Goal: Task Accomplishment & Management: Manage account settings

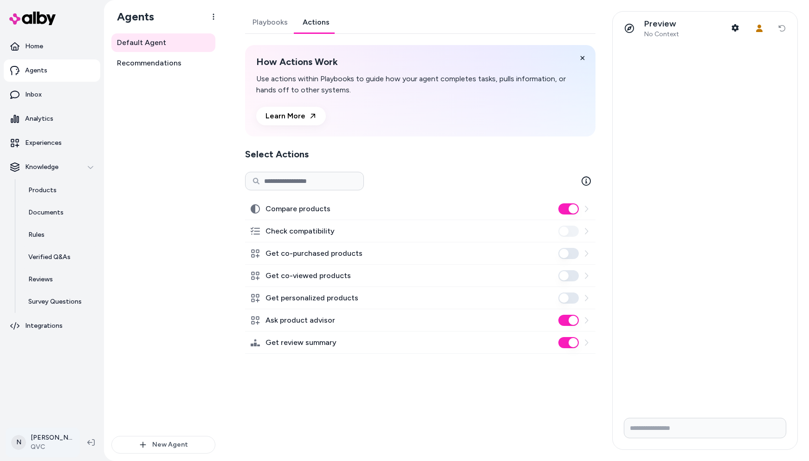
click at [40, 441] on html "Home Agents Inbox Analytics Experiences Knowledge Products Documents Rules Veri…" at bounding box center [404, 230] width 809 height 461
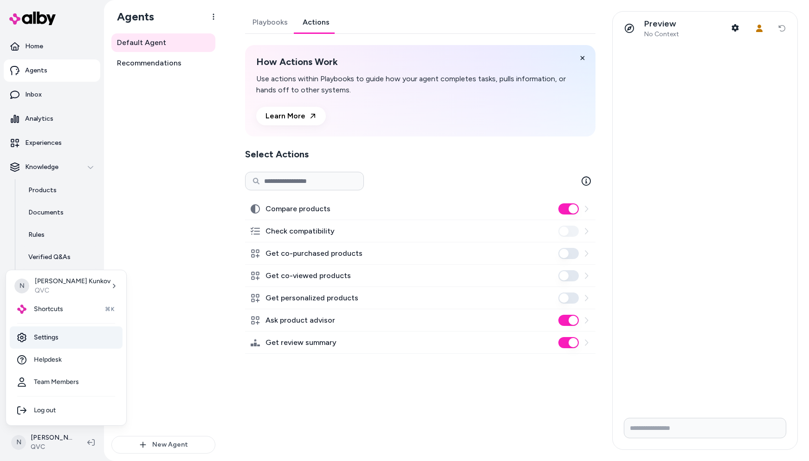
click at [37, 342] on link "Settings" at bounding box center [66, 337] width 113 height 22
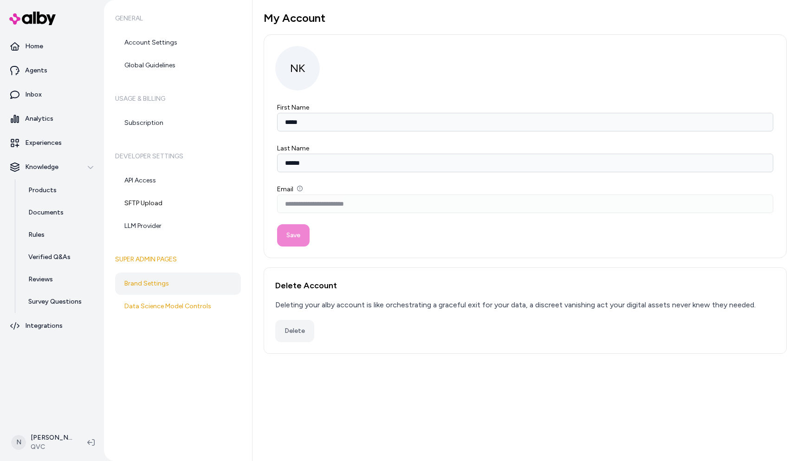
click at [178, 286] on link "Brand Settings" at bounding box center [178, 284] width 126 height 22
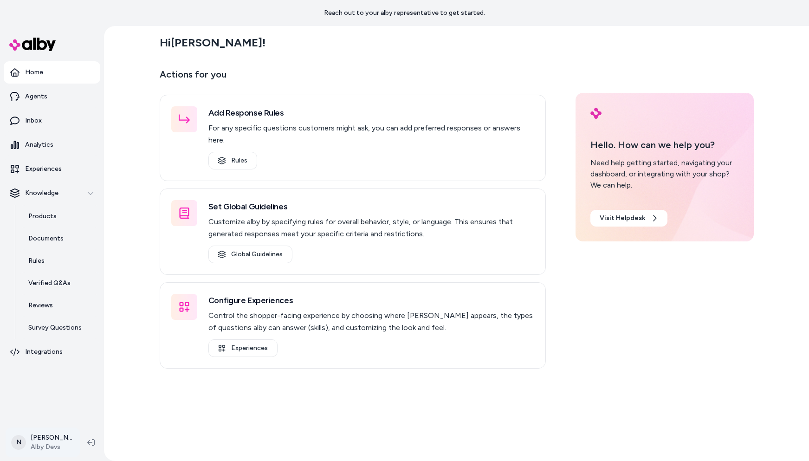
click at [46, 446] on html "Reach out to your alby representative to get started. Home Agents Inbox Analyti…" at bounding box center [404, 230] width 809 height 461
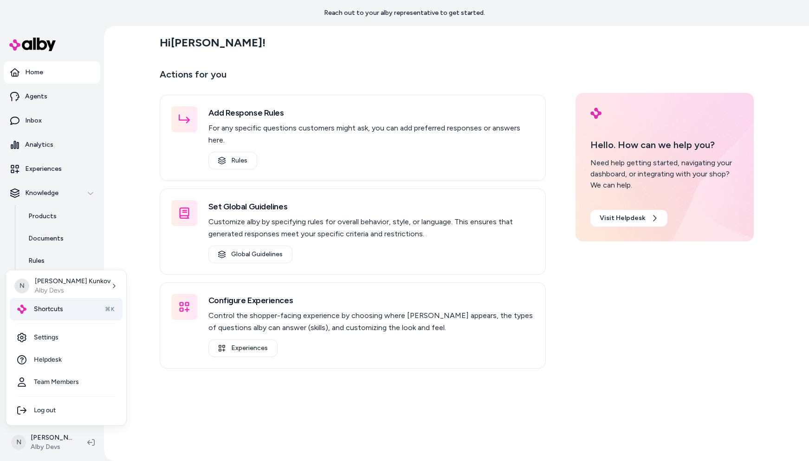
click at [51, 312] on span "Shortcuts" at bounding box center [48, 309] width 29 height 9
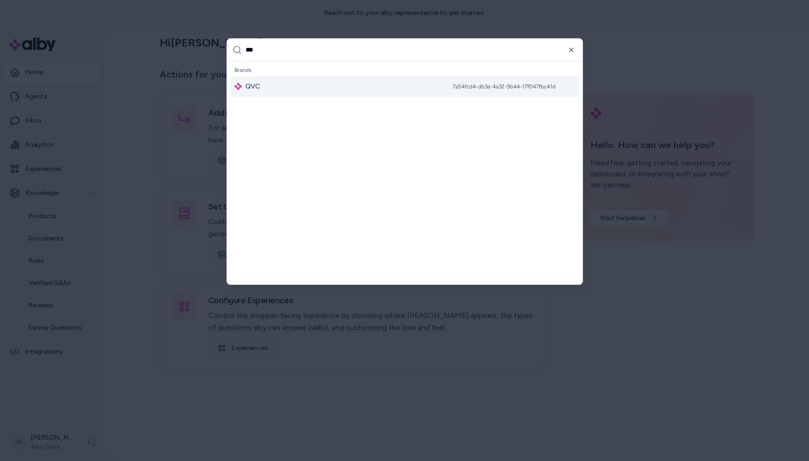
type input "***"
click at [281, 84] on div "QVC 7a54fcd4-db3a-4a32-9b44-17f047fbc41d" at bounding box center [405, 86] width 348 height 20
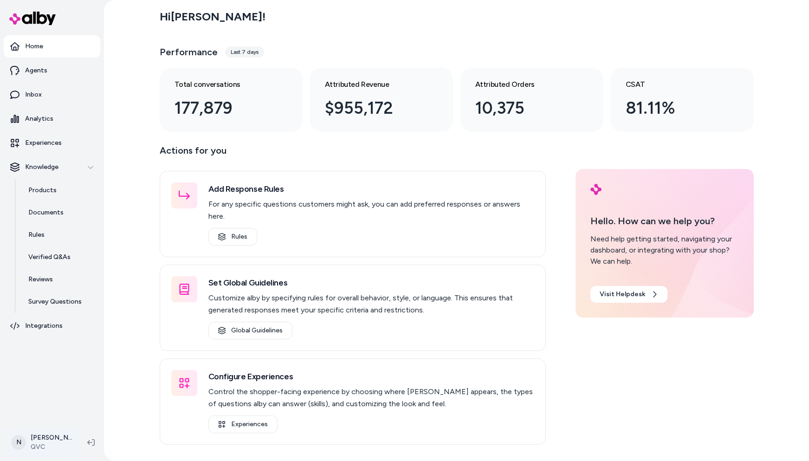
click at [37, 448] on html "Home Agents Inbox Analytics Experiences Knowledge Products Documents Rules Veri…" at bounding box center [404, 230] width 809 height 461
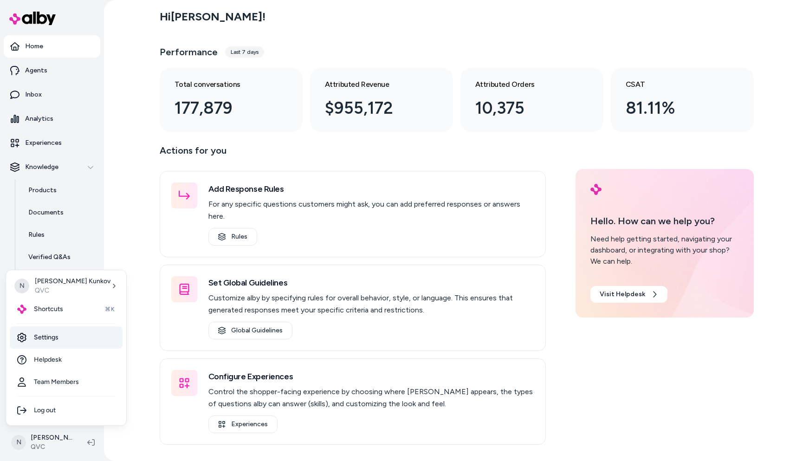
click at [51, 338] on link "Settings" at bounding box center [66, 337] width 113 height 22
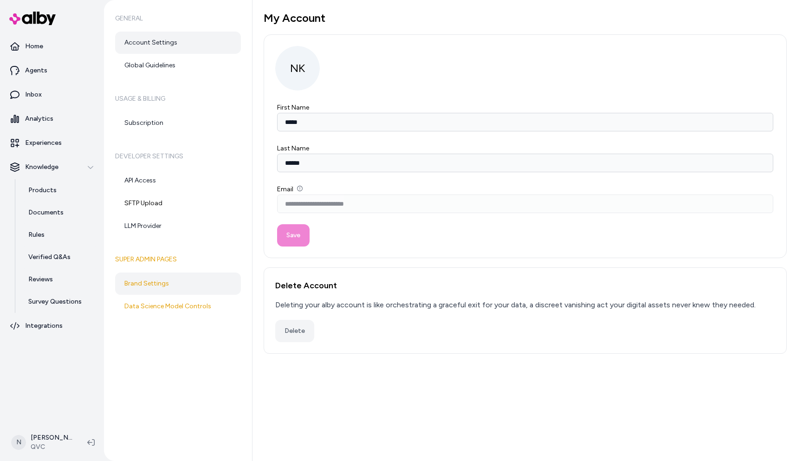
click at [150, 284] on link "Brand Settings" at bounding box center [178, 284] width 126 height 22
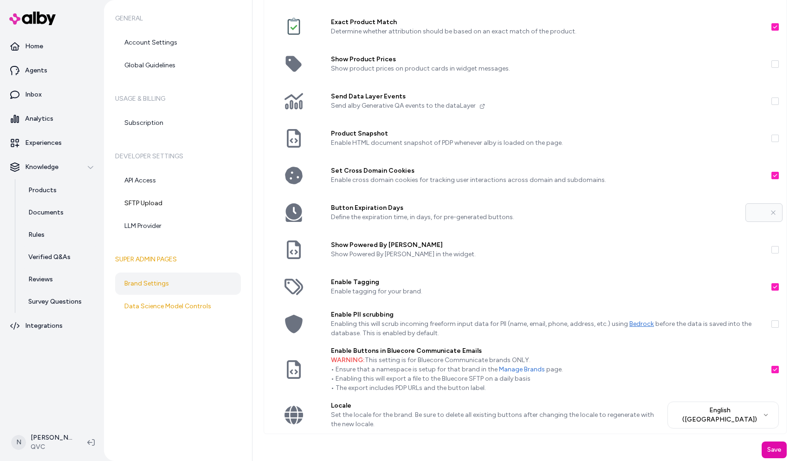
scroll to position [66, 0]
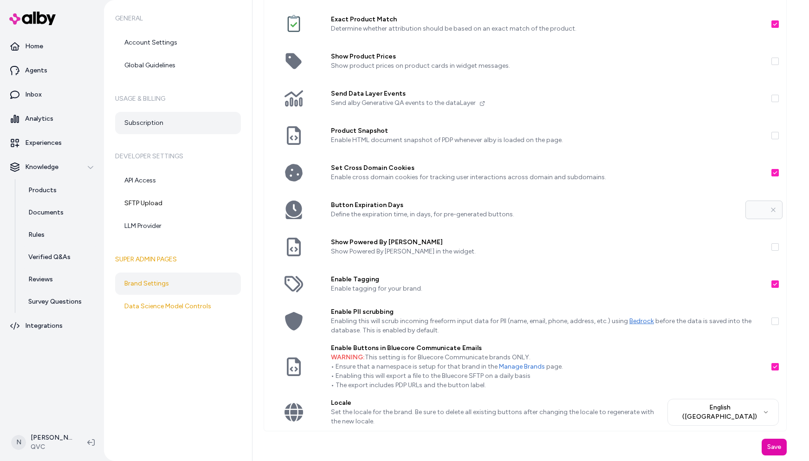
click at [146, 120] on link "Subscription" at bounding box center [178, 123] width 126 height 22
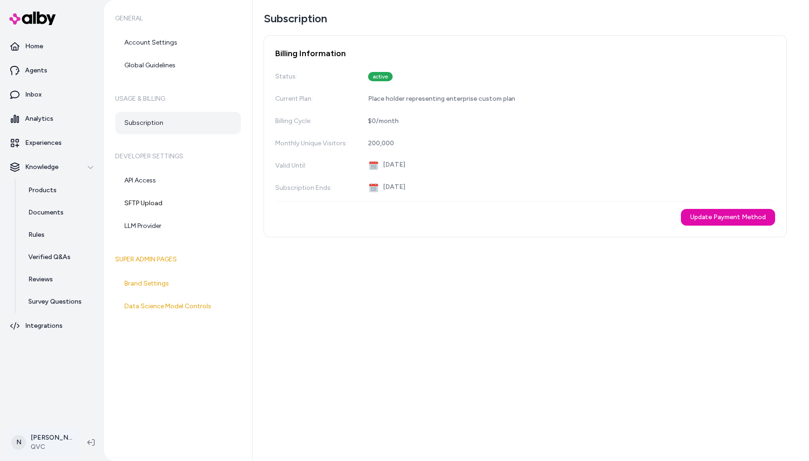
click at [38, 442] on html "Home Agents Inbox Analytics Experiences Knowledge Products Documents Rules Veri…" at bounding box center [404, 230] width 809 height 461
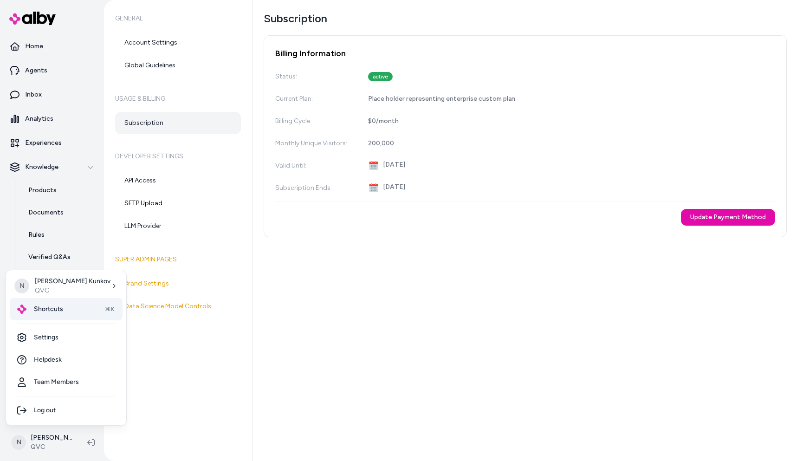
click at [51, 306] on span "Shortcuts" at bounding box center [48, 309] width 29 height 9
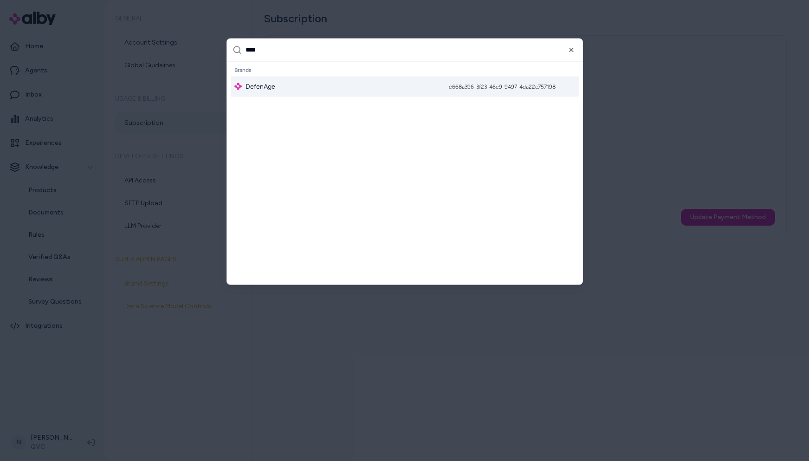
type input "****"
click at [283, 86] on div "DefenAge e668a396-3f23-46e9-9497-4da22c757198" at bounding box center [405, 86] width 348 height 20
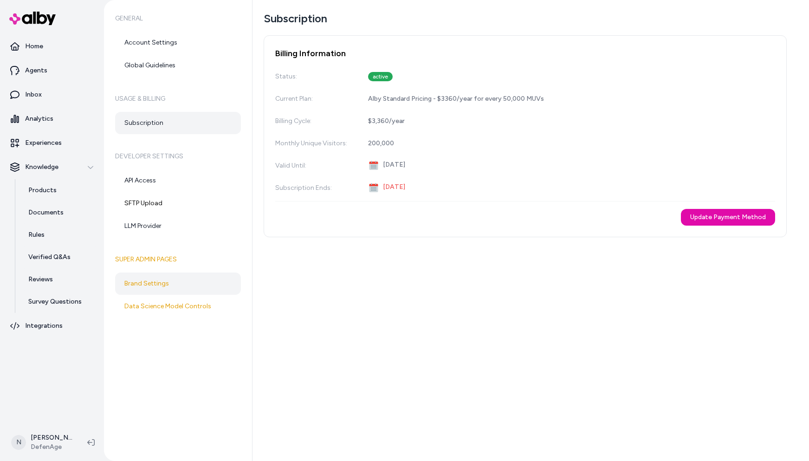
click at [160, 283] on link "Brand Settings" at bounding box center [178, 284] width 126 height 22
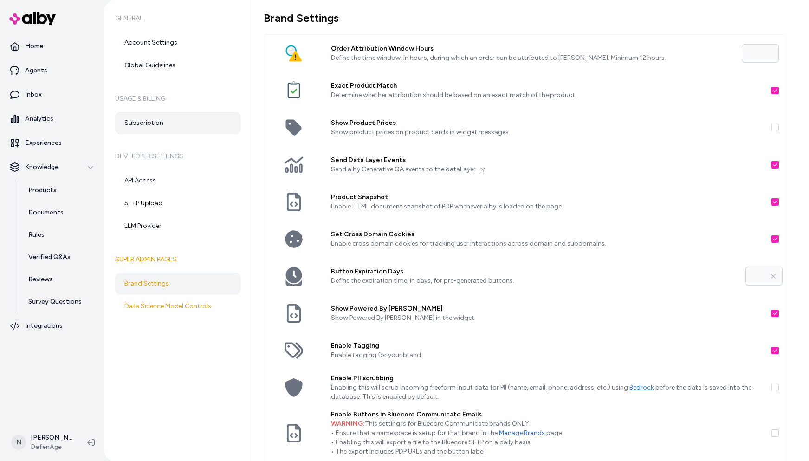
click at [147, 119] on link "Subscription" at bounding box center [178, 123] width 126 height 22
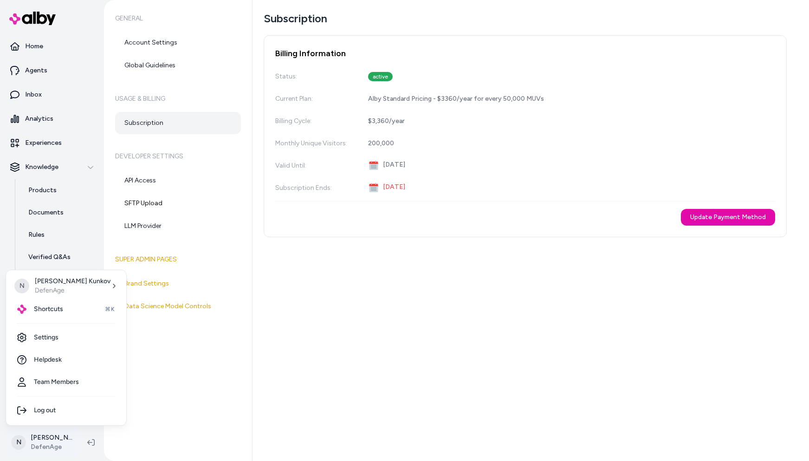
click at [46, 446] on html "Home Agents Inbox Analytics Experiences Knowledge Products Documents Rules Veri…" at bounding box center [404, 230] width 809 height 461
click at [56, 307] on span "Shortcuts" at bounding box center [48, 309] width 29 height 9
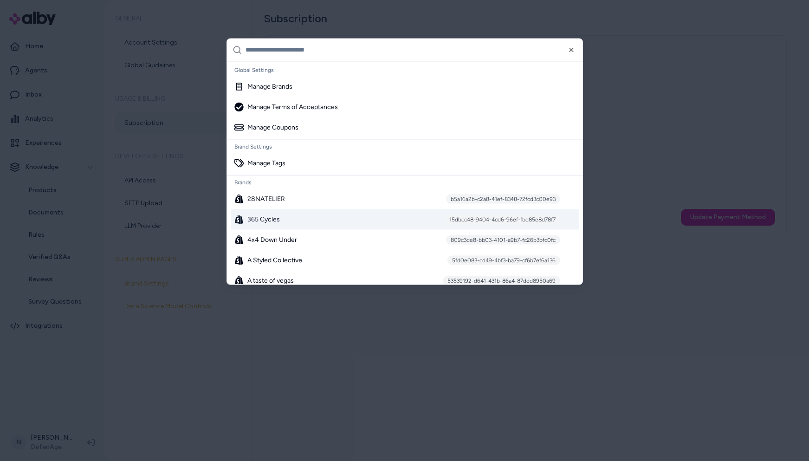
click at [347, 220] on div "365 Cycles 15dbcc48-9404-4cd6-96ef-fbd85e8d78f7" at bounding box center [405, 219] width 348 height 20
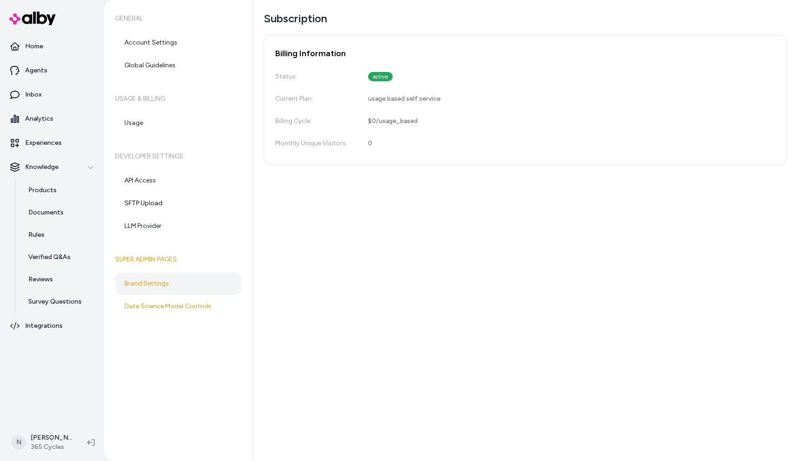
click at [156, 280] on link "Brand Settings" at bounding box center [178, 284] width 126 height 22
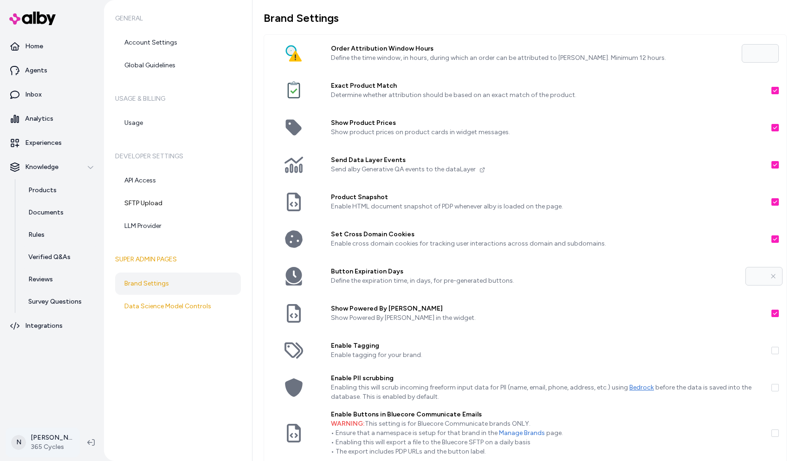
click at [40, 443] on html "Home Agents Inbox Analytics Experiences Knowledge Products Documents Rules Veri…" at bounding box center [404, 230] width 809 height 461
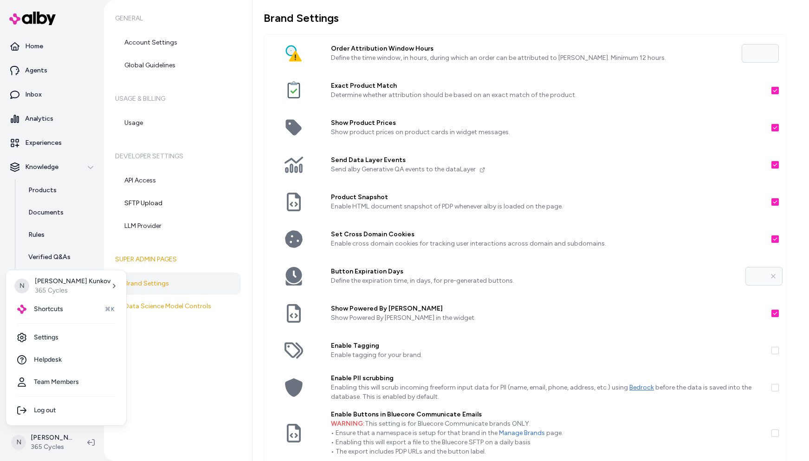
click at [179, 394] on html "Home Agents Inbox Analytics Experiences Knowledge Products Documents Rules Veri…" at bounding box center [404, 230] width 809 height 461
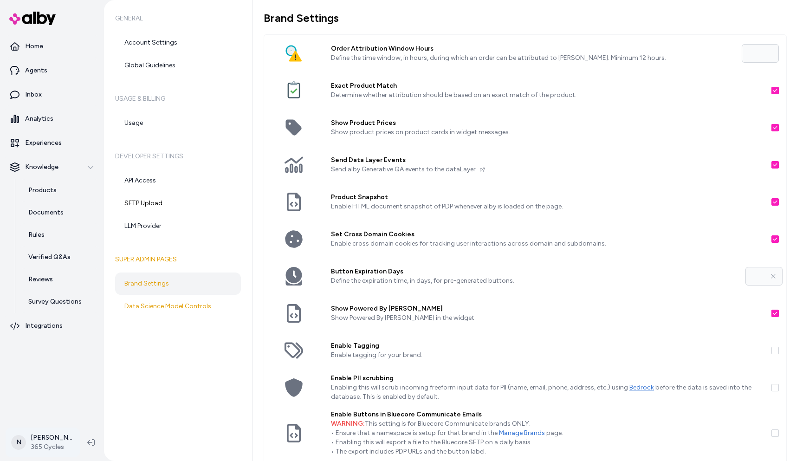
click at [47, 447] on html "Home Agents Inbox Analytics Experiences Knowledge Products Documents Rules Veri…" at bounding box center [404, 230] width 809 height 461
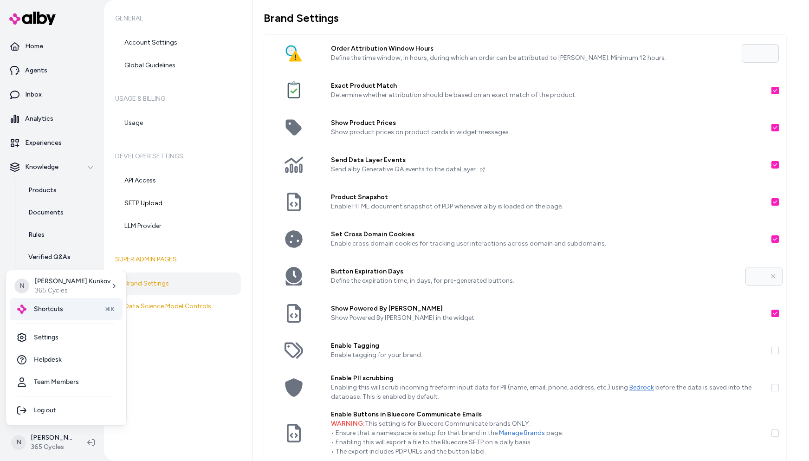
click at [58, 307] on span "Shortcuts" at bounding box center [48, 309] width 29 height 9
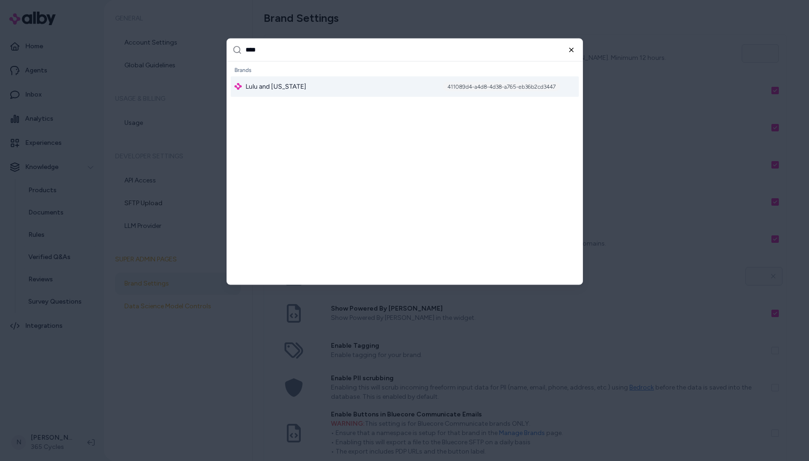
type input "****"
click at [572, 49] on icon "button" at bounding box center [572, 50] width 4 height 4
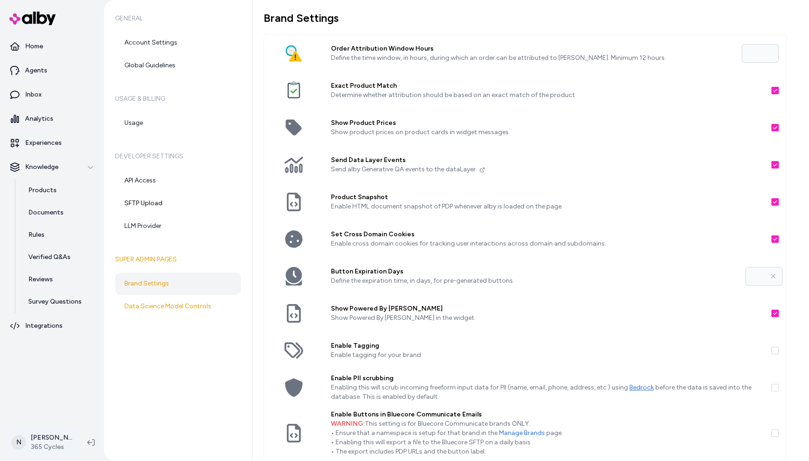
click at [48, 449] on html "Home Agents Inbox Analytics Experiences Knowledge Products Documents Rules Veri…" at bounding box center [404, 230] width 809 height 461
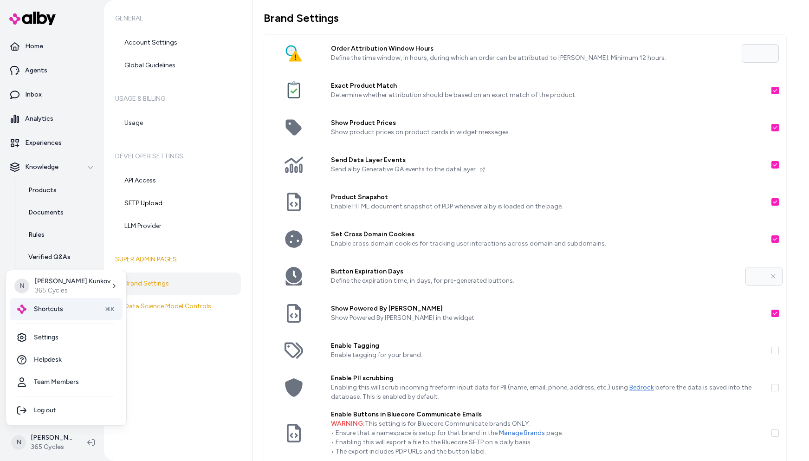
click at [54, 310] on span "Shortcuts" at bounding box center [48, 309] width 29 height 9
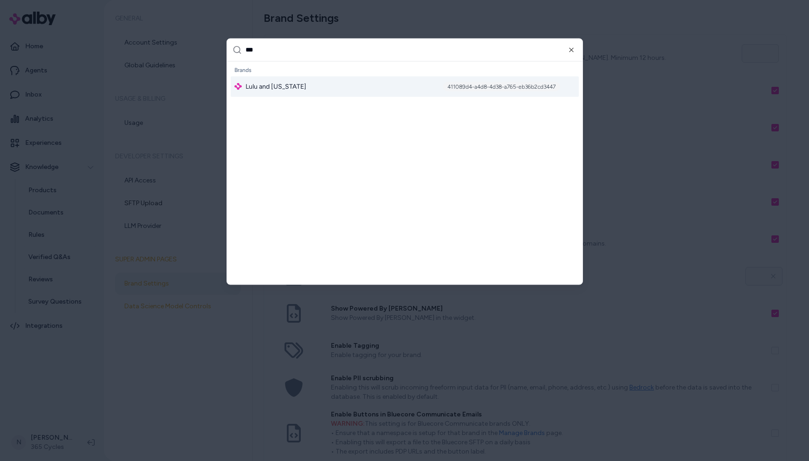
type input "***"
click at [266, 86] on span "Lulu and [US_STATE]" at bounding box center [276, 86] width 61 height 9
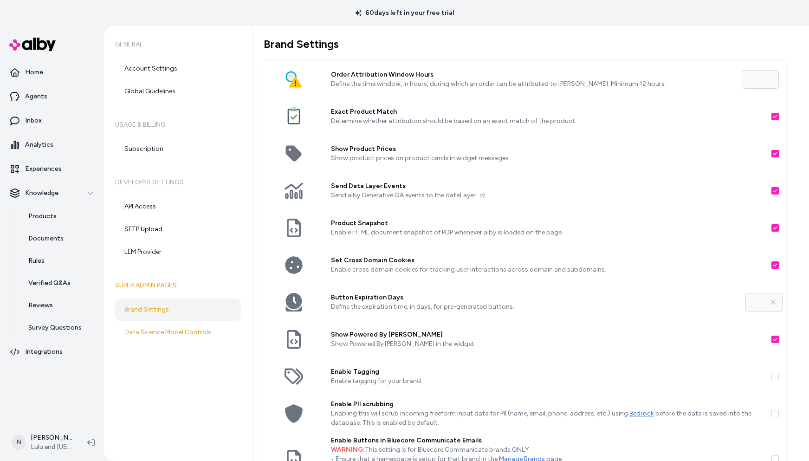
type input "**"
click at [39, 216] on p "Products" at bounding box center [42, 216] width 28 height 9
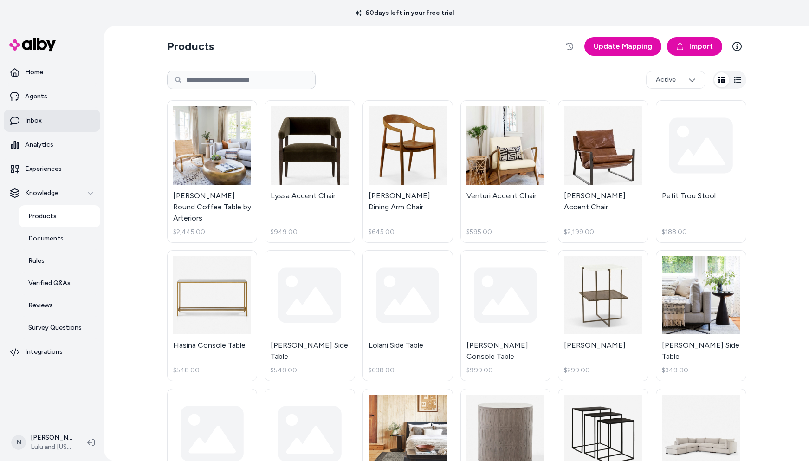
click at [44, 119] on link "Inbox" at bounding box center [52, 121] width 97 height 22
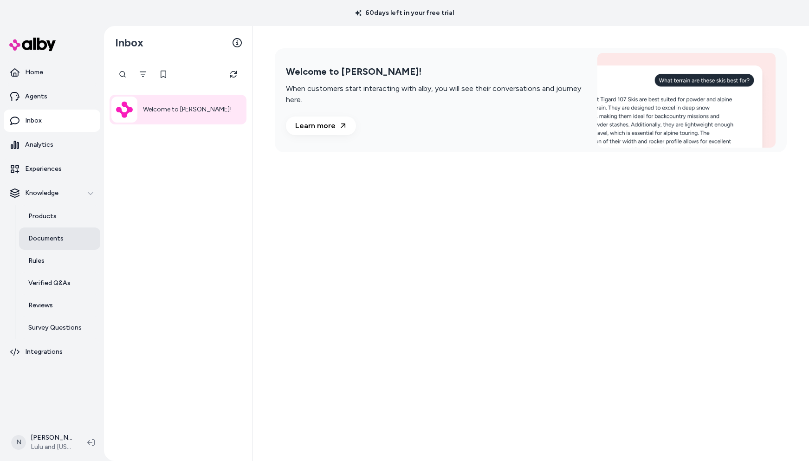
click at [39, 233] on link "Documents" at bounding box center [59, 238] width 81 height 22
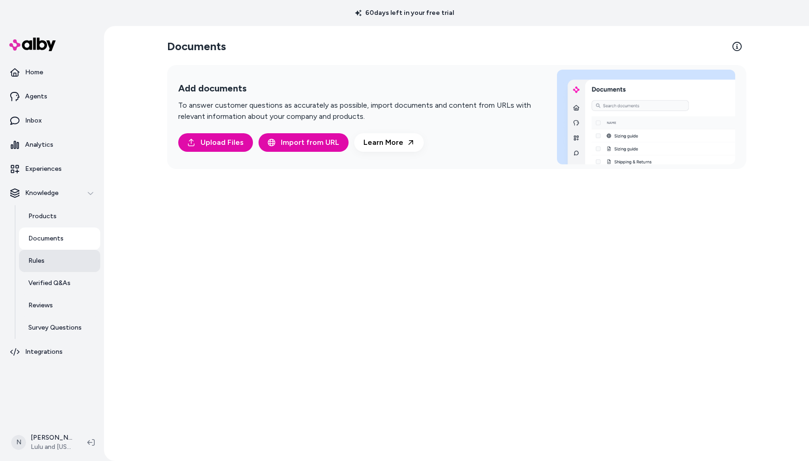
click at [37, 258] on p "Rules" at bounding box center [36, 260] width 16 height 9
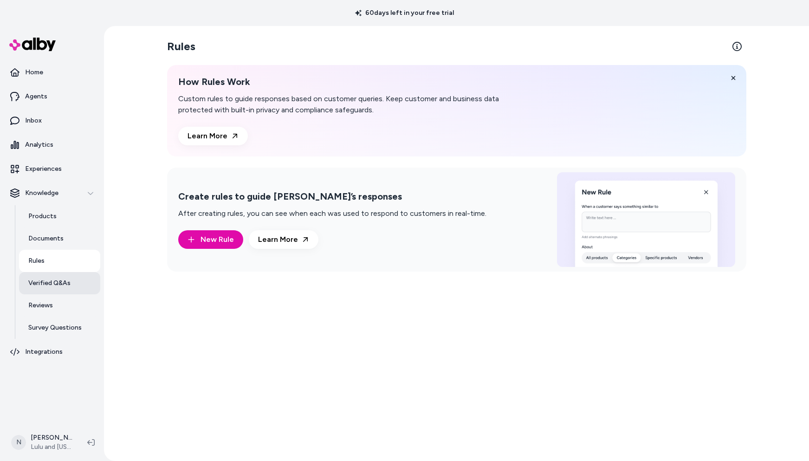
click at [41, 281] on p "Verified Q&As" at bounding box center [49, 283] width 42 height 9
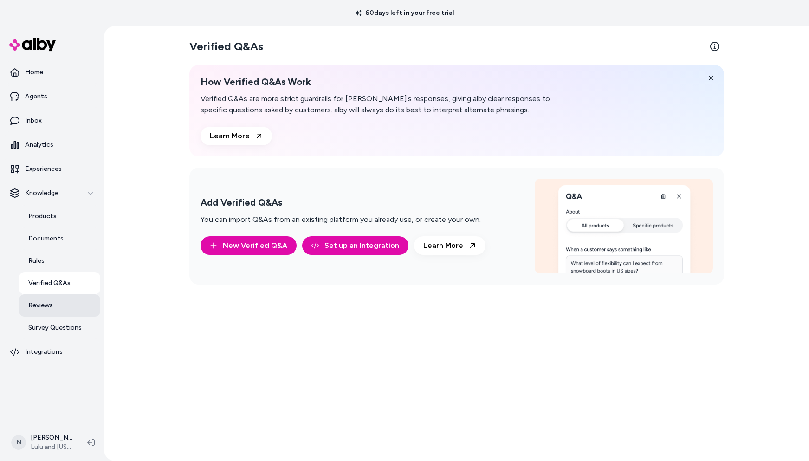
click at [44, 306] on p "Reviews" at bounding box center [40, 305] width 25 height 9
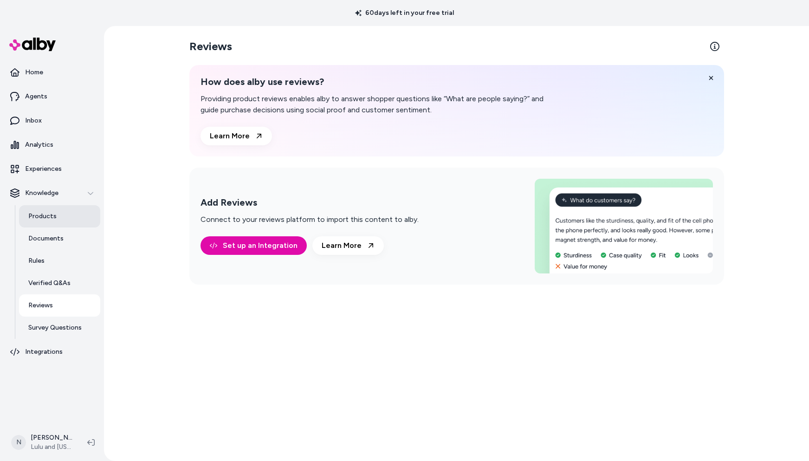
click at [39, 214] on p "Products" at bounding box center [42, 216] width 28 height 9
